Goal: Task Accomplishment & Management: Complete application form

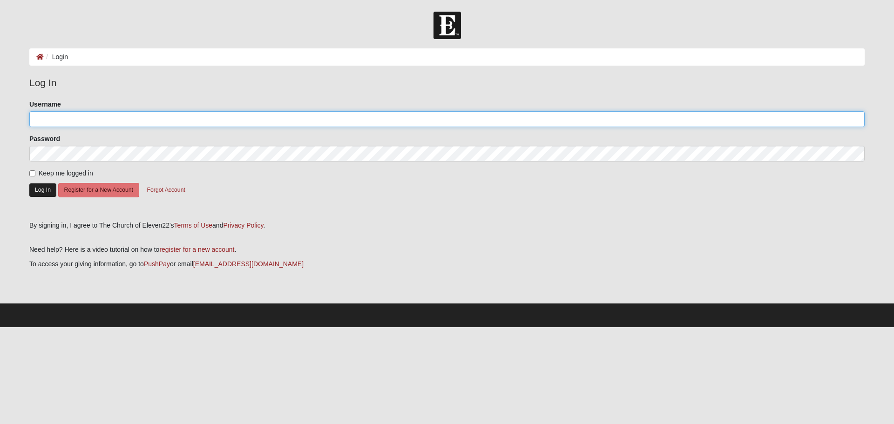
type input "phyl364"
click at [39, 192] on button "Log In" at bounding box center [42, 189] width 27 height 13
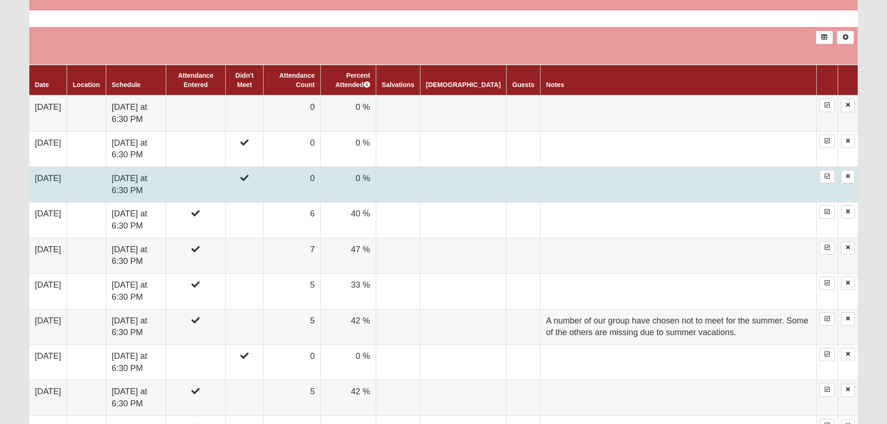
scroll to position [512, 0]
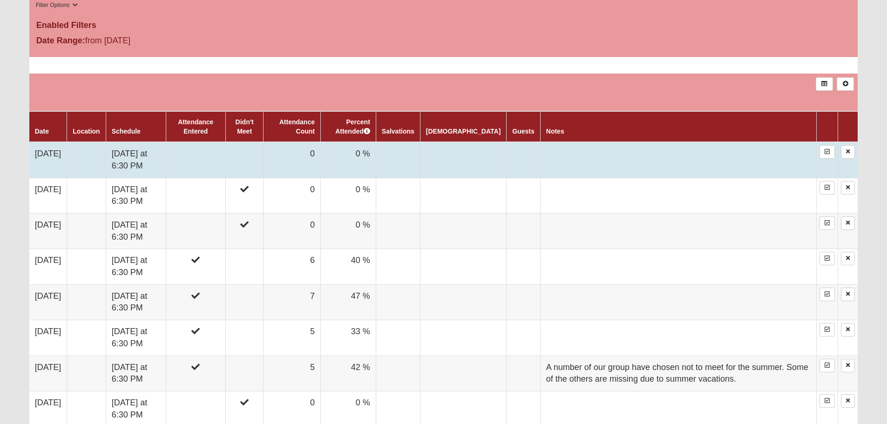
click at [774, 154] on td at bounding box center [678, 160] width 276 height 36
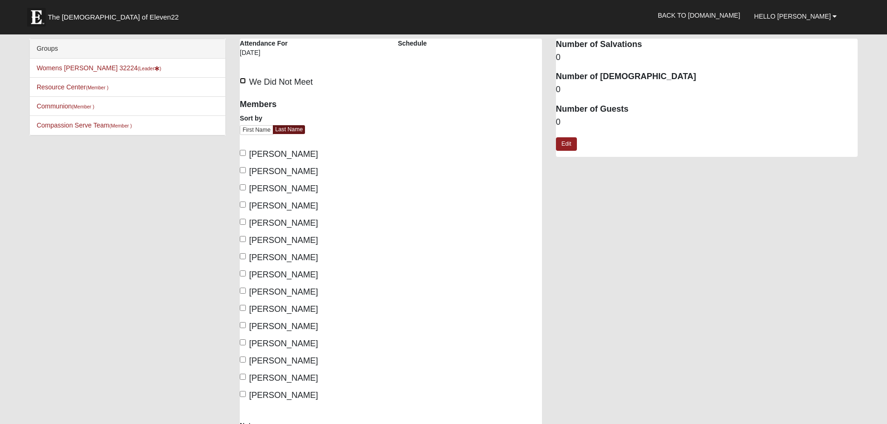
click at [242, 78] on input "We Did Not Meet" at bounding box center [243, 81] width 6 height 6
checkbox input "true"
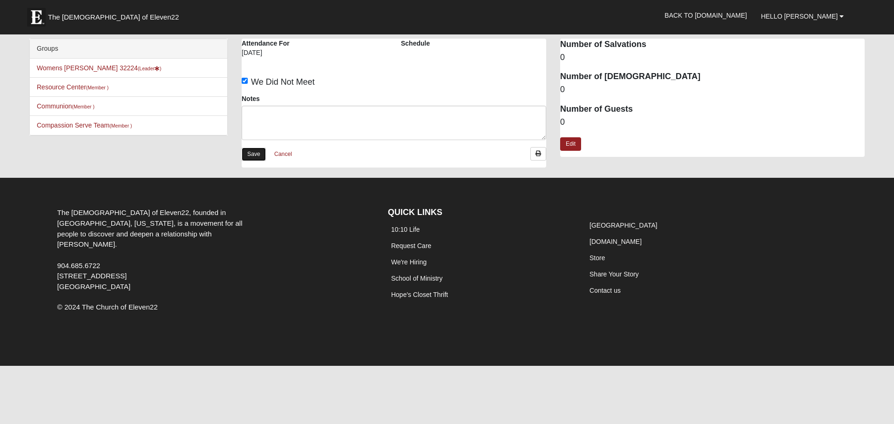
click at [249, 155] on link "Save" at bounding box center [254, 154] width 24 height 13
